Goal: Information Seeking & Learning: Learn about a topic

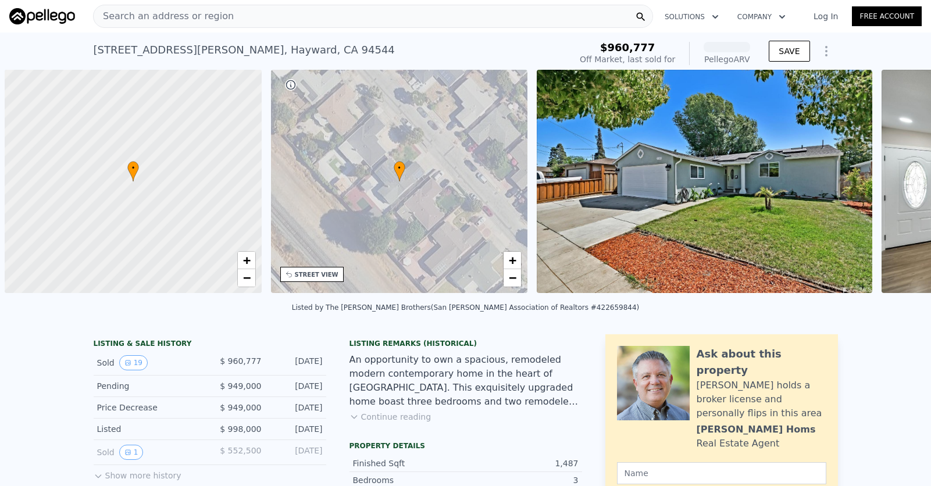
scroll to position [0, 5]
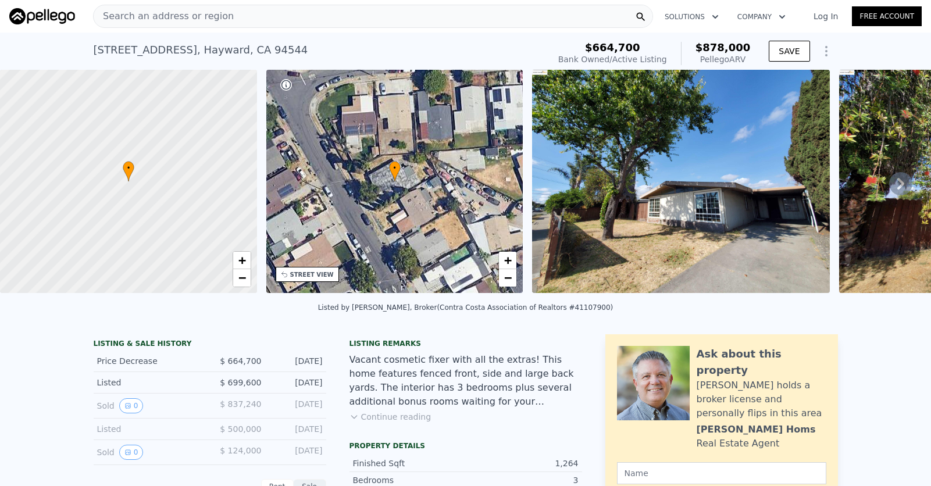
click at [901, 190] on icon at bounding box center [900, 183] width 23 height 23
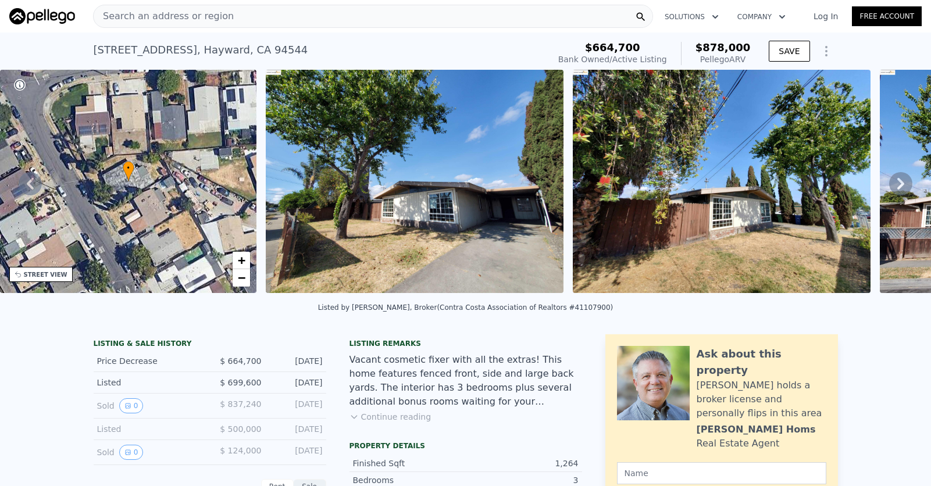
click at [901, 190] on icon at bounding box center [900, 183] width 23 height 23
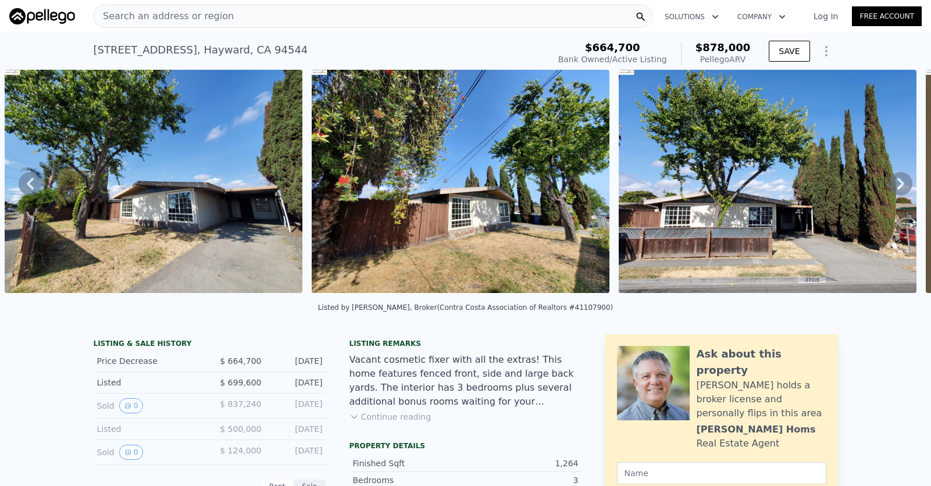
click at [901, 190] on icon at bounding box center [900, 183] width 23 height 23
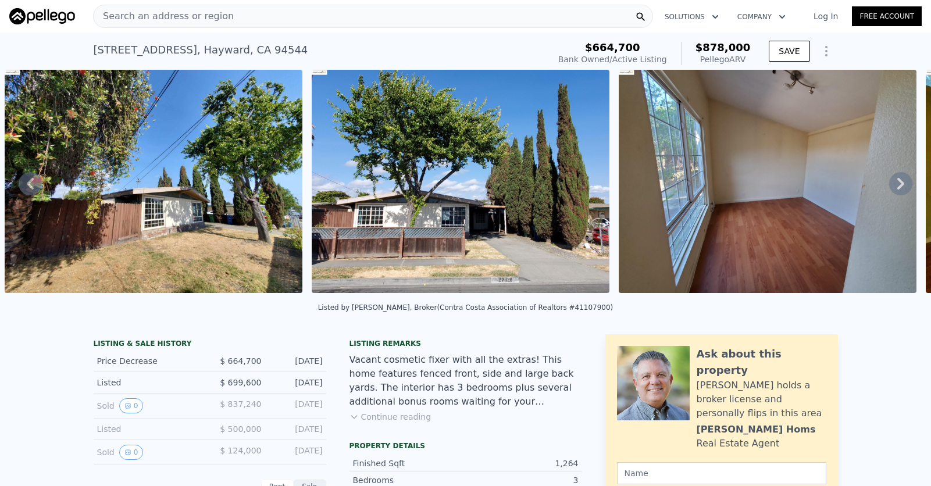
click at [901, 190] on icon at bounding box center [900, 183] width 23 height 23
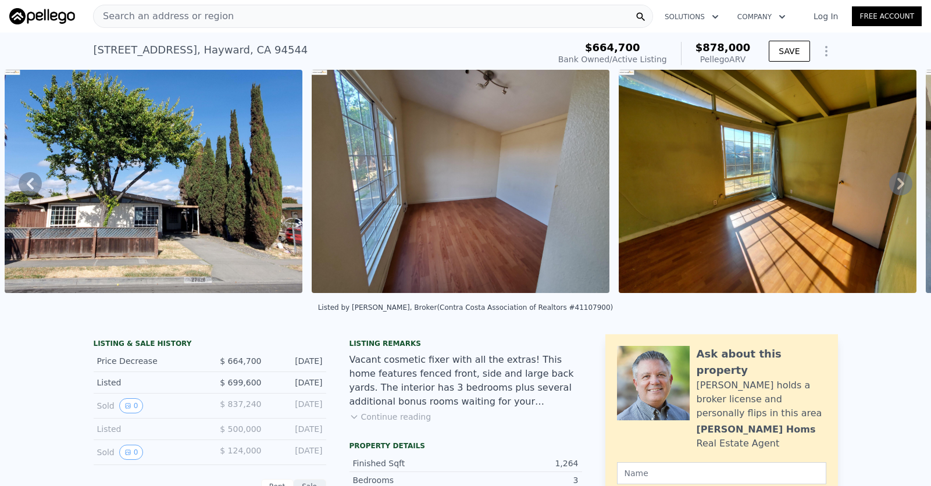
click at [901, 190] on div "• + − • + − STREET VIEW Loading... SATELLITE VIEW" at bounding box center [465, 183] width 931 height 227
click at [901, 190] on icon at bounding box center [900, 183] width 23 height 23
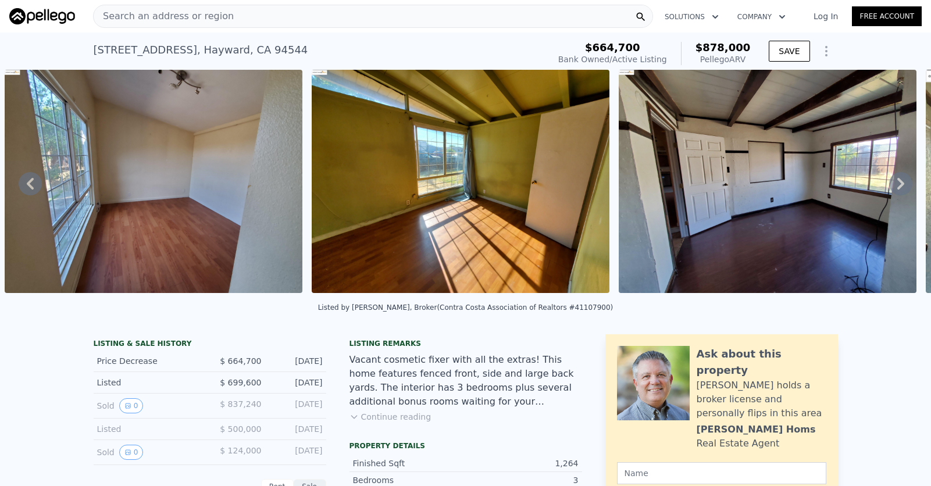
click at [901, 190] on icon at bounding box center [900, 183] width 23 height 23
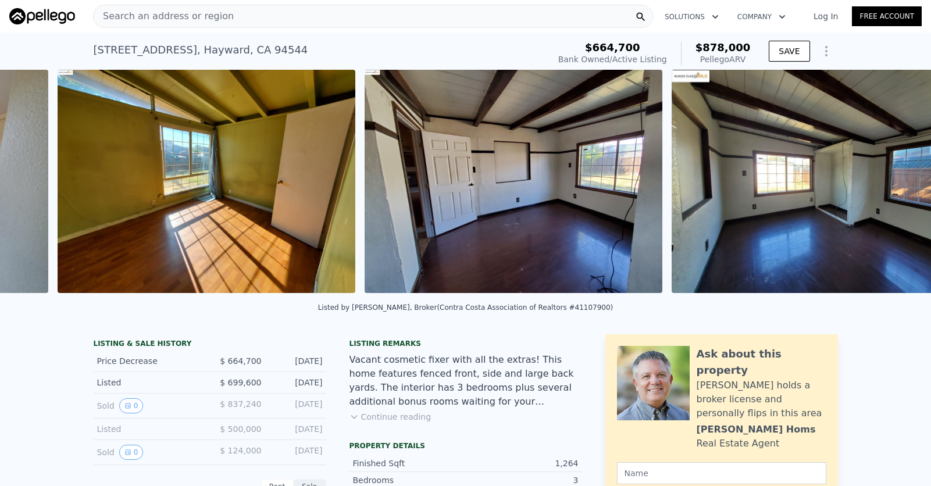
scroll to position [0, 1760]
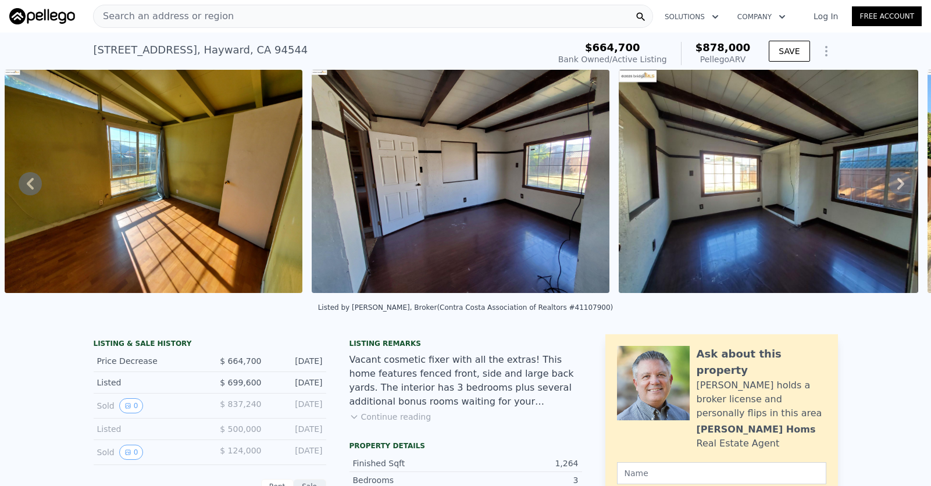
click at [901, 190] on div "• + − • + − STREET VIEW Loading... SATELLITE VIEW" at bounding box center [465, 183] width 931 height 227
click at [901, 188] on icon at bounding box center [900, 183] width 23 height 23
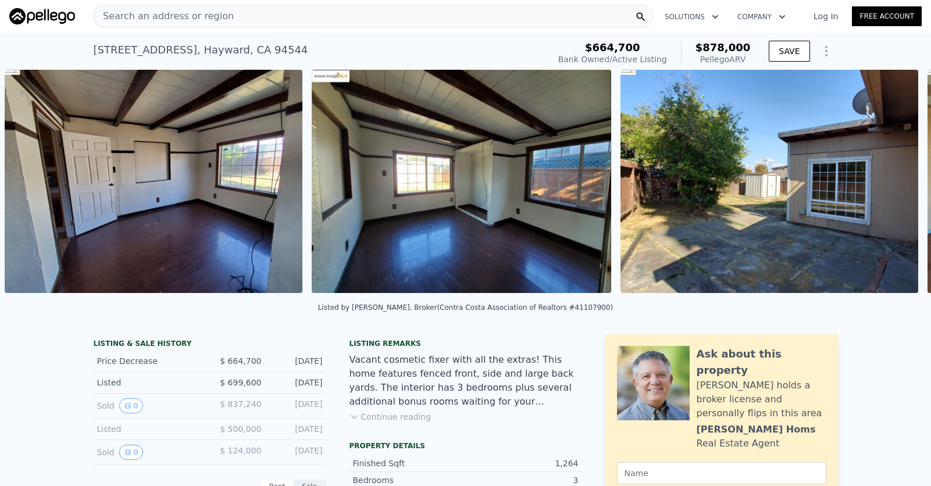
click at [901, 188] on img at bounding box center [769, 181] width 298 height 223
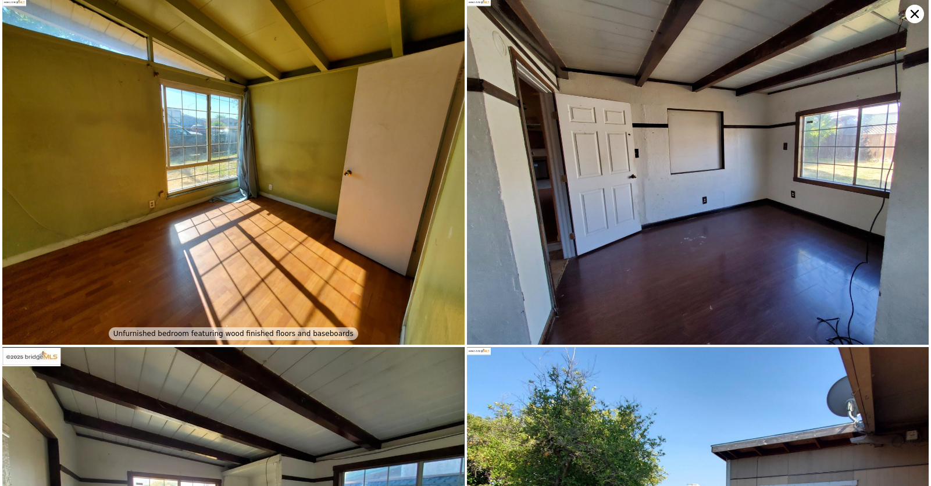
scroll to position [698, 0]
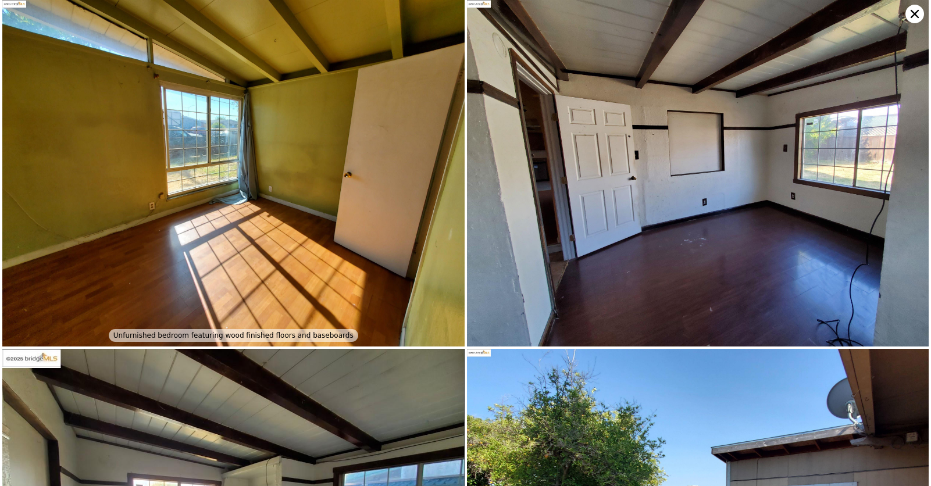
click at [915, 24] on img at bounding box center [698, 173] width 462 height 347
click at [912, 15] on icon at bounding box center [914, 14] width 19 height 19
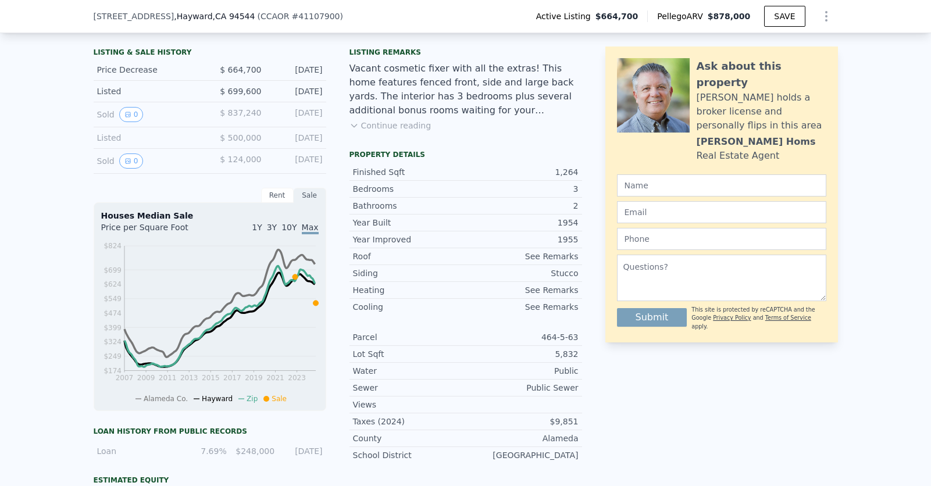
scroll to position [290, 0]
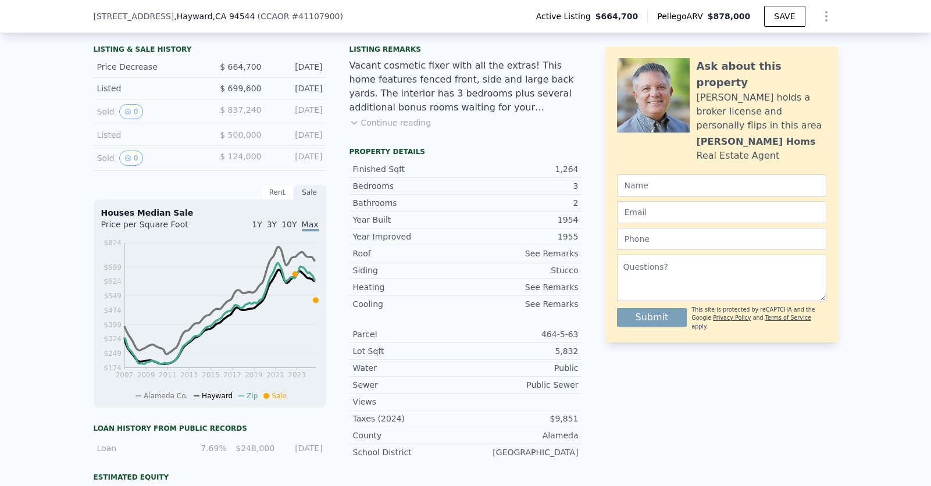
drag, startPoint x: 229, startPoint y: 107, endPoint x: 313, endPoint y: 103, distance: 85.0
click at [313, 103] on div "Sold 0 $ 837,240 [DATE]" at bounding box center [210, 111] width 233 height 25
click at [247, 129] on div "$ 500,000" at bounding box center [236, 135] width 52 height 12
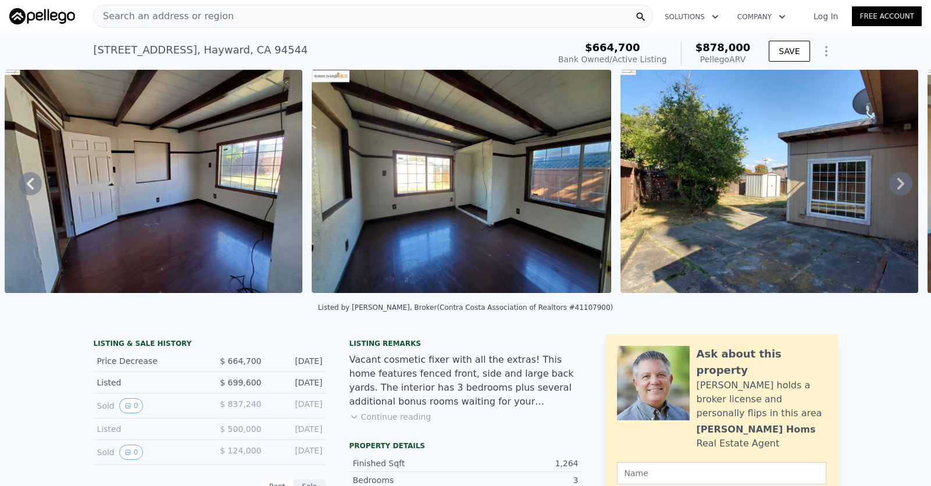
scroll to position [0, 0]
click at [211, 17] on span "Search an address or region" at bounding box center [164, 16] width 140 height 14
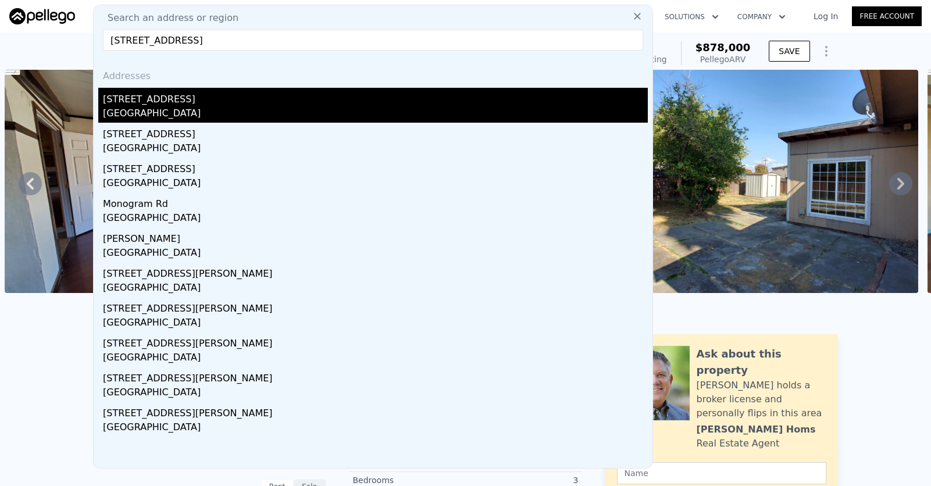
type input "[STREET_ADDRESS]"
click at [200, 104] on div "[STREET_ADDRESS]" at bounding box center [375, 97] width 545 height 19
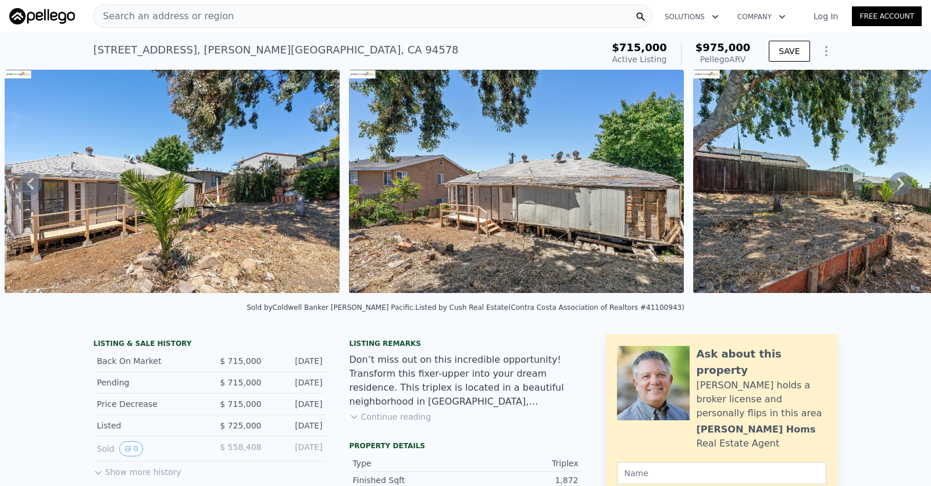
click at [642, 52] on span "$715,000" at bounding box center [639, 47] width 55 height 12
click at [638, 59] on span "Active Listing" at bounding box center [639, 59] width 55 height 9
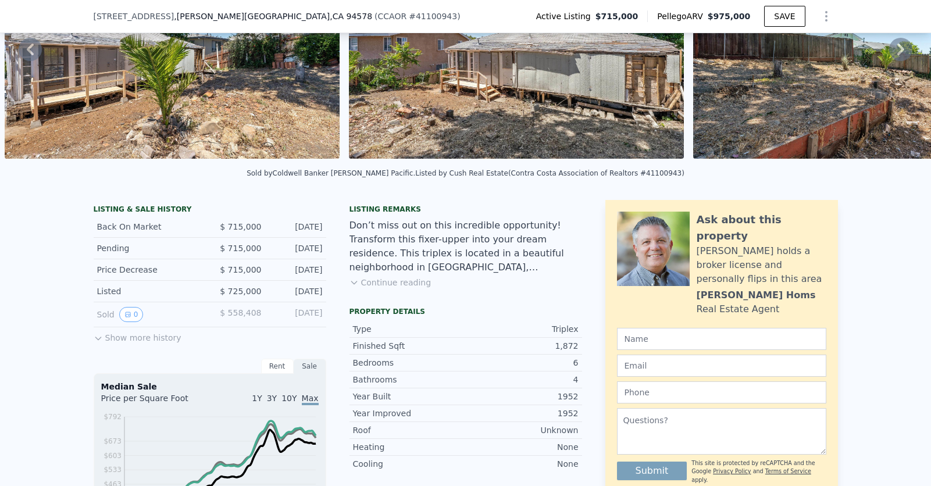
scroll to position [130, 0]
click at [411, 288] on div "Listing remarks Don’t miss out on this incredible opportunity! Transform this f…" at bounding box center [465, 254] width 233 height 98
click at [384, 284] on button "Continue reading" at bounding box center [390, 283] width 82 height 12
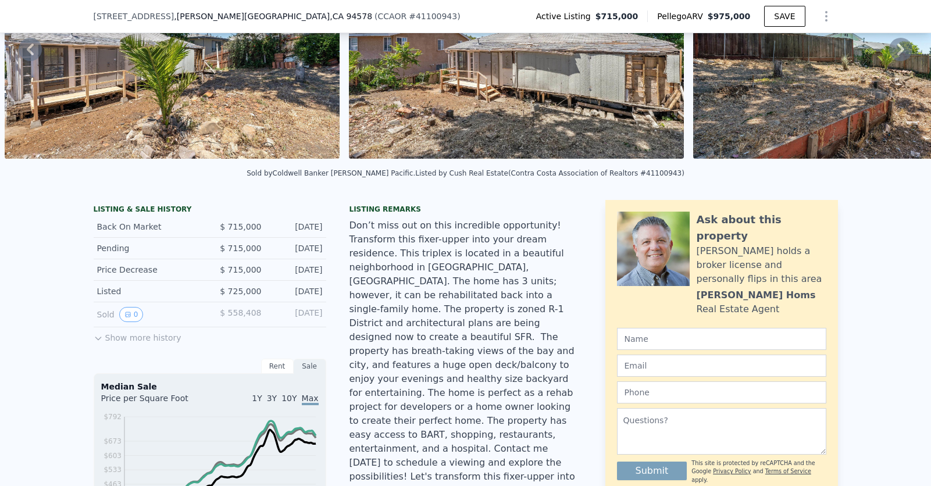
click at [384, 284] on div "Don’t miss out on this incredible opportunity! Transform this fixer-upper into …" at bounding box center [465, 358] width 233 height 279
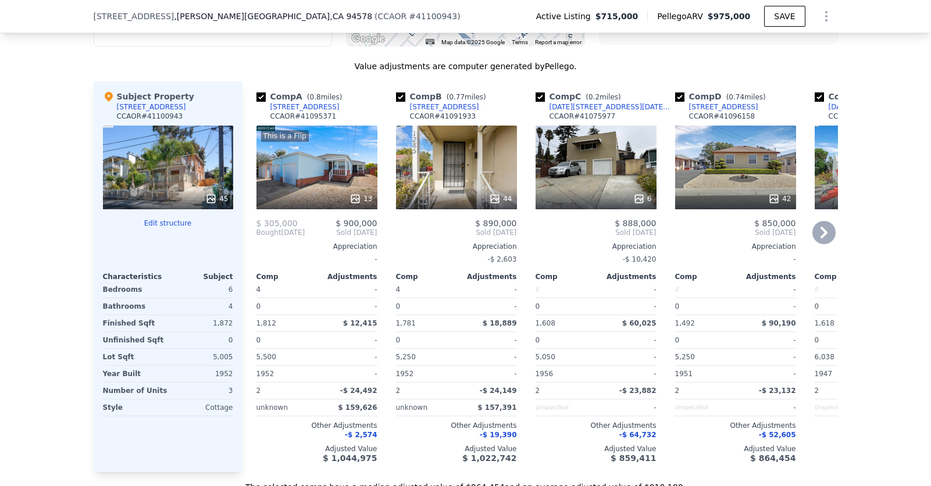
scroll to position [1282, 0]
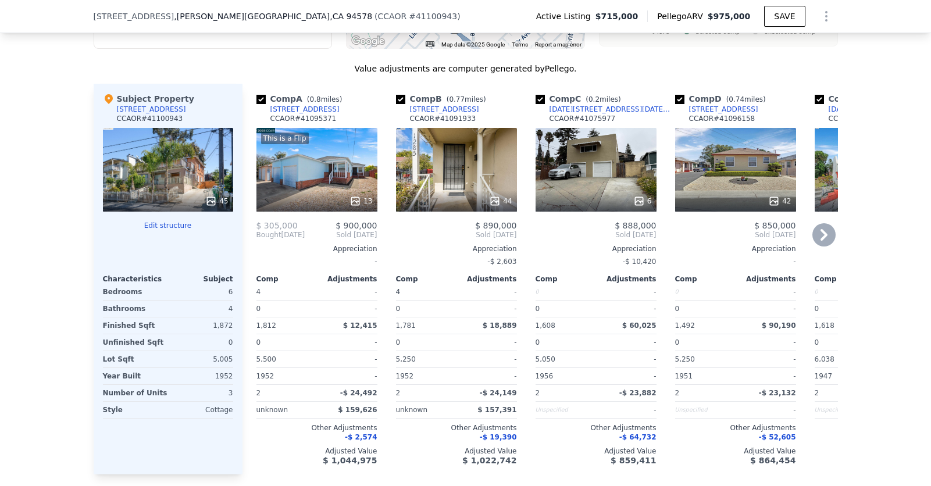
click at [834, 223] on icon at bounding box center [823, 234] width 23 height 23
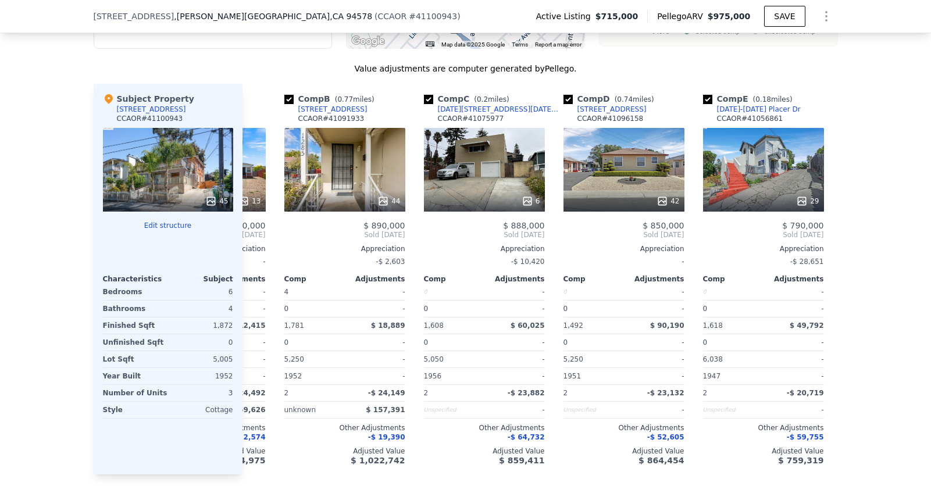
scroll to position [0, 130]
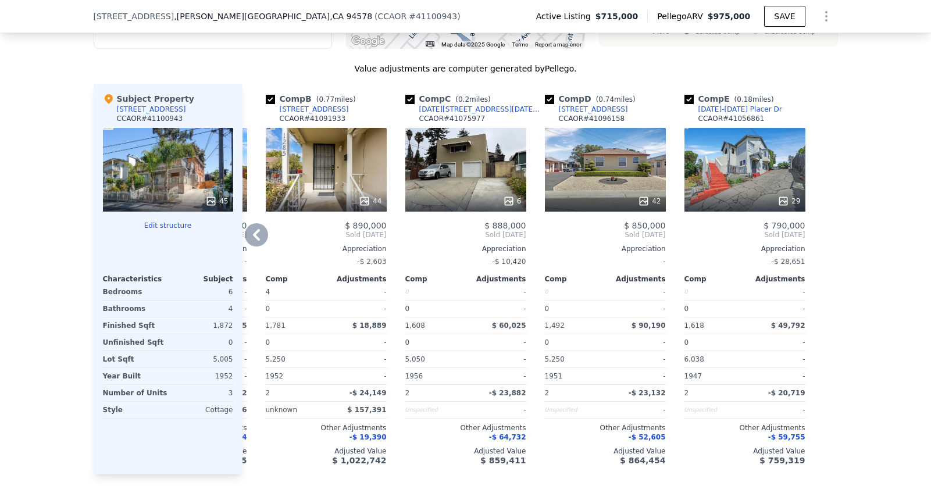
click at [260, 223] on icon at bounding box center [256, 234] width 23 height 23
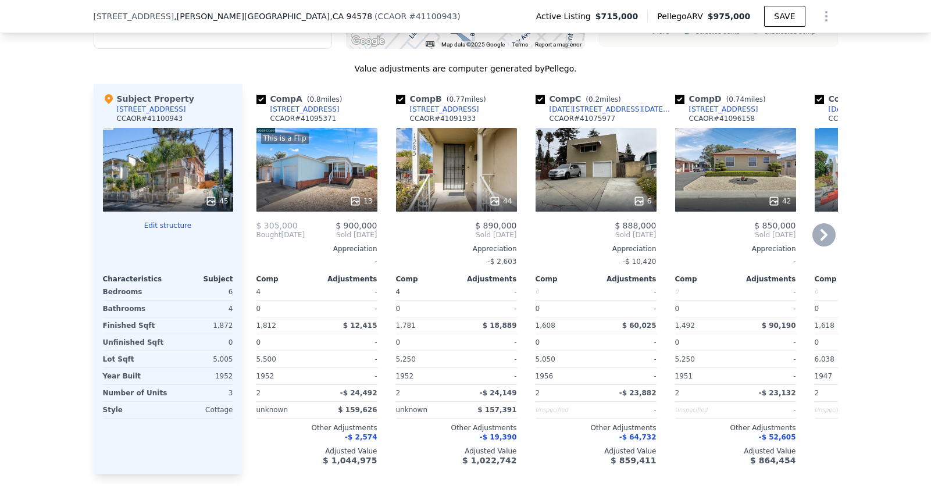
click at [260, 221] on div "$ 305,000 $ 900,000 Bought [DATE] Sold [DATE] Appreciation - Comp Adjustments 4…" at bounding box center [316, 343] width 121 height 244
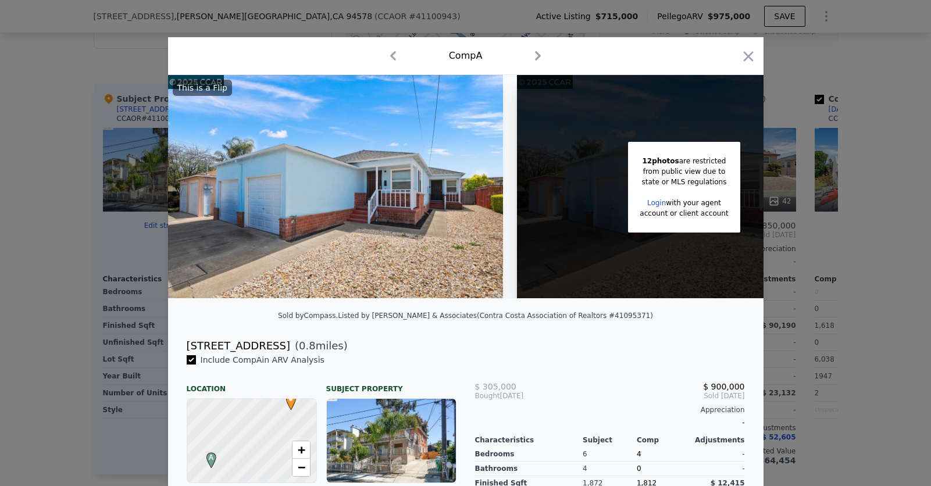
click at [58, 279] on div at bounding box center [465, 243] width 931 height 486
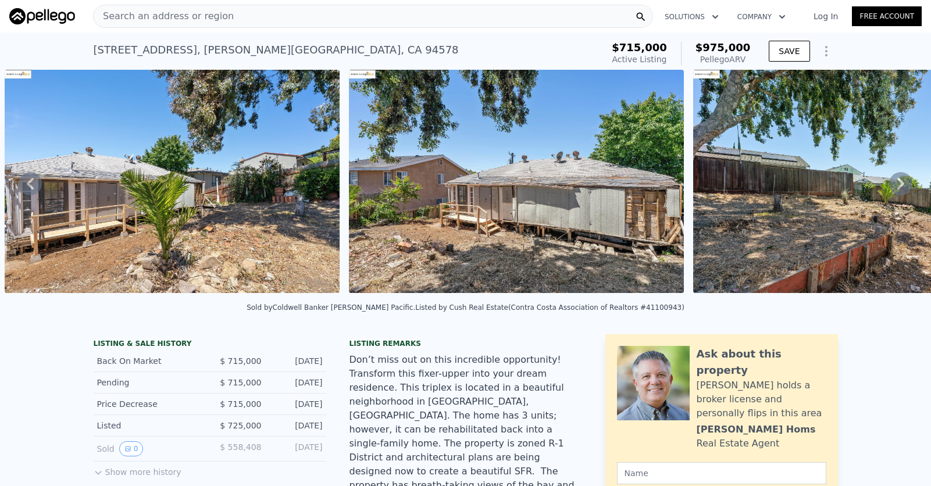
click at [895, 187] on icon at bounding box center [900, 183] width 23 height 23
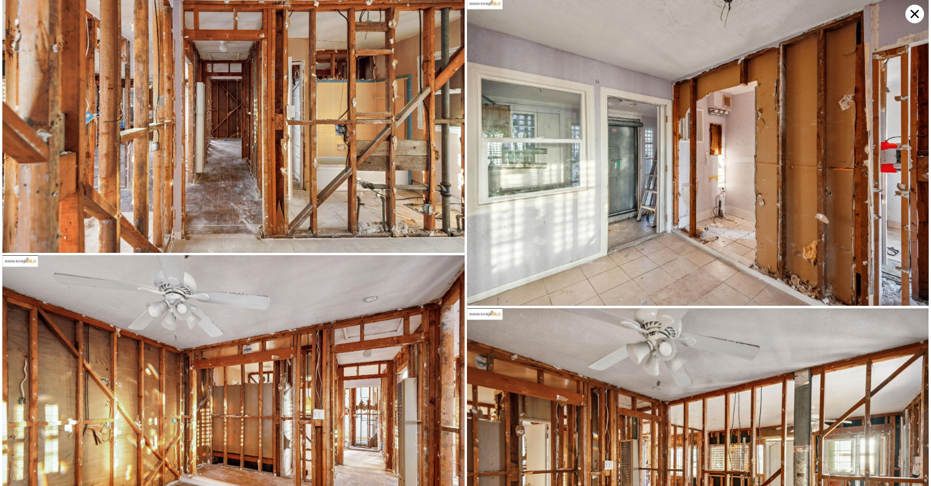
scroll to position [4037, 0]
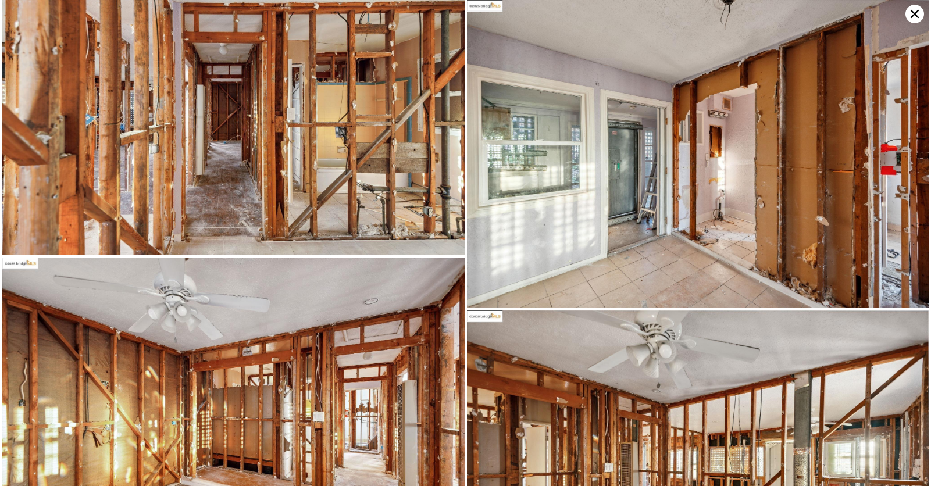
click at [919, 12] on icon at bounding box center [914, 14] width 19 height 19
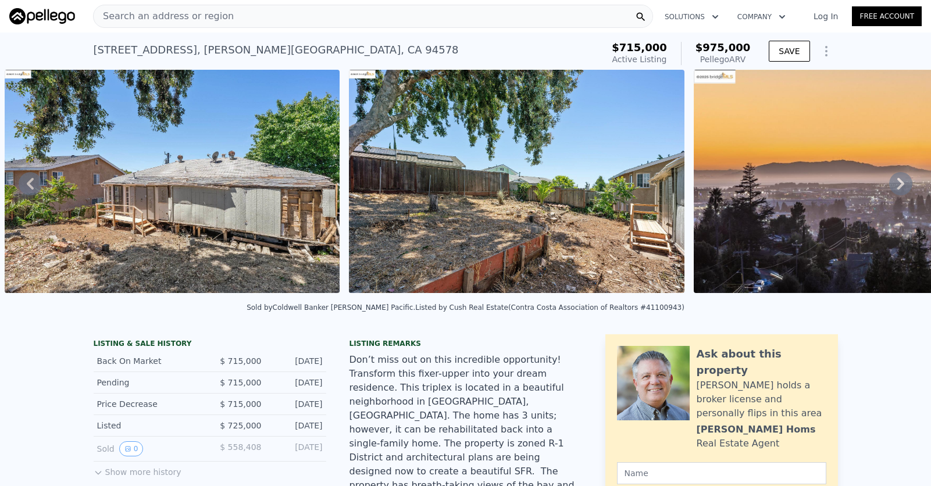
scroll to position [0, 0]
